Goal: Transaction & Acquisition: Purchase product/service

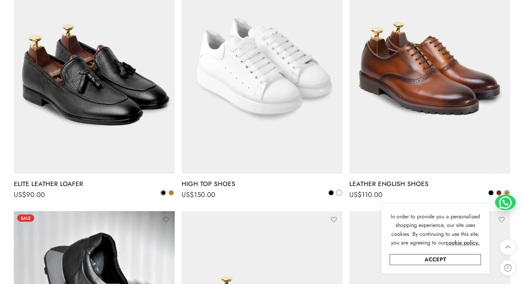
scroll to position [1722, 0]
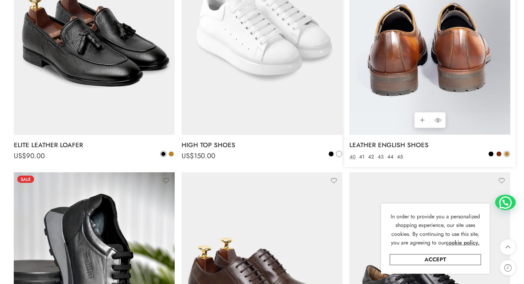
click at [463, 84] on img at bounding box center [429, 27] width 161 height 215
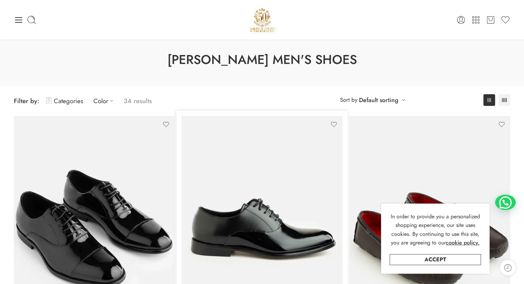
scroll to position [0, 0]
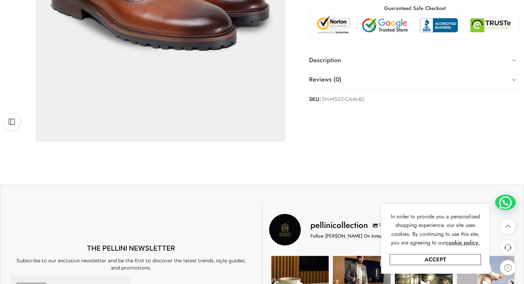
scroll to position [34, 0]
